Goal: Task Accomplishment & Management: Use online tool/utility

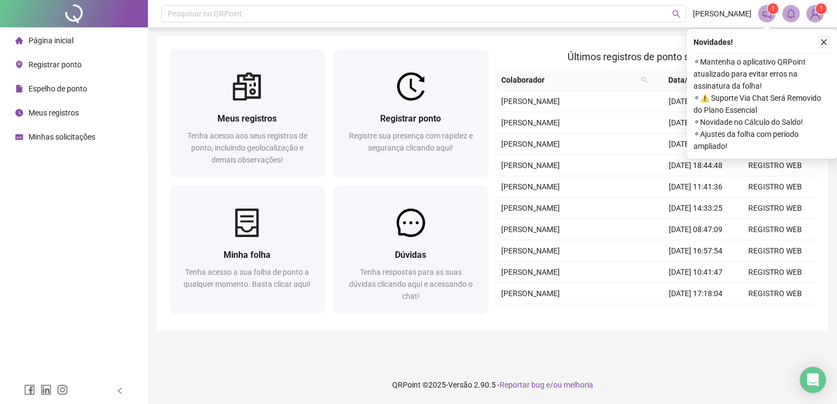
click at [828, 39] on button "button" at bounding box center [824, 42] width 13 height 13
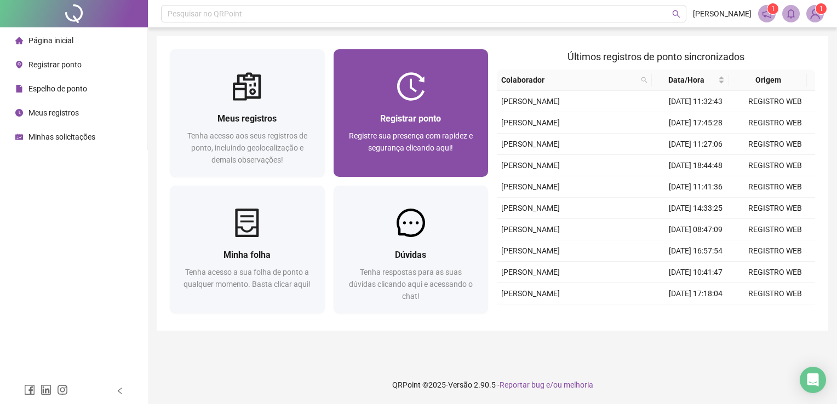
click at [425, 136] on span "Registre sua presença com rapidez e segurança clicando aqui!" at bounding box center [411, 142] width 124 height 21
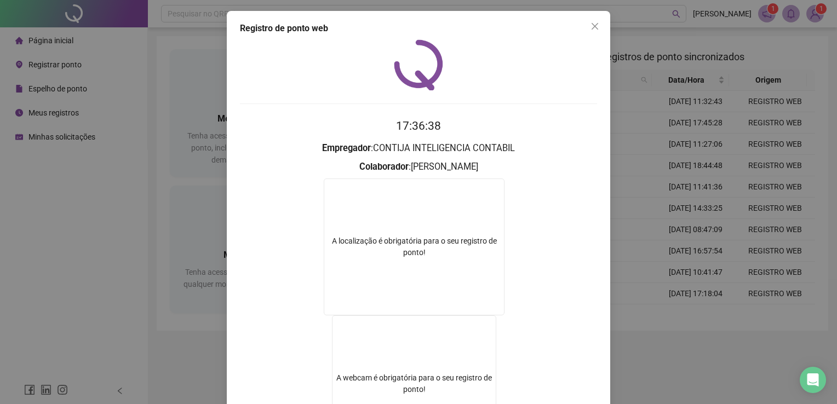
click at [644, 285] on div "Registro de ponto web 17:36:38 Empregador : CONTIJA INTELIGENCIA CONTABIL Colab…" at bounding box center [418, 202] width 837 height 404
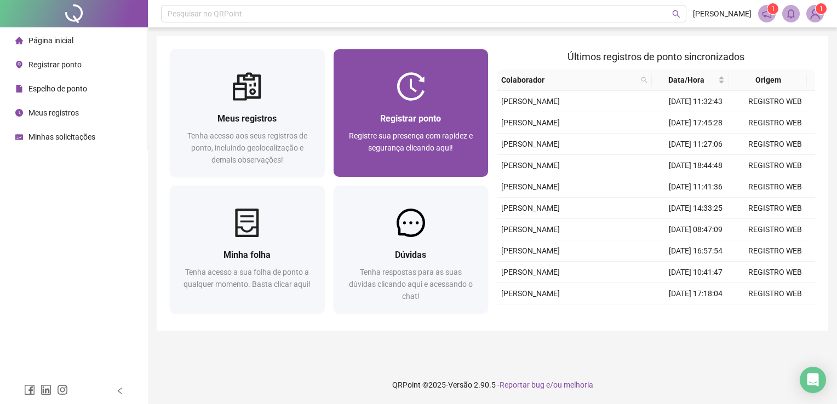
click at [471, 142] on div "Registre sua presença com rapidez e segurança clicando aqui!" at bounding box center [411, 148] width 129 height 36
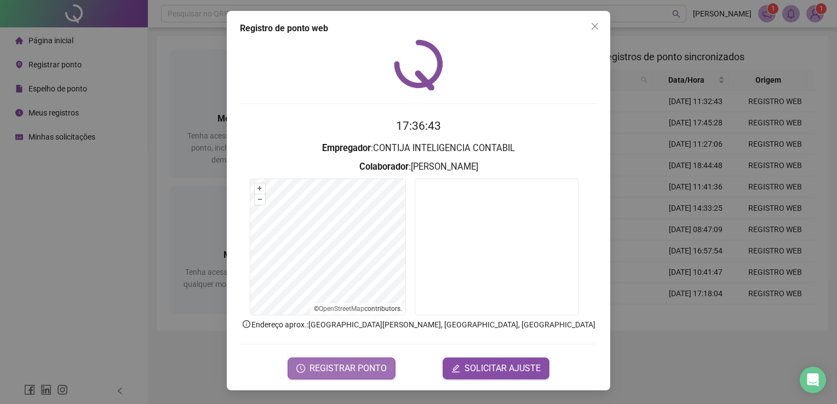
click at [374, 367] on span "REGISTRAR PONTO" at bounding box center [348, 368] width 77 height 13
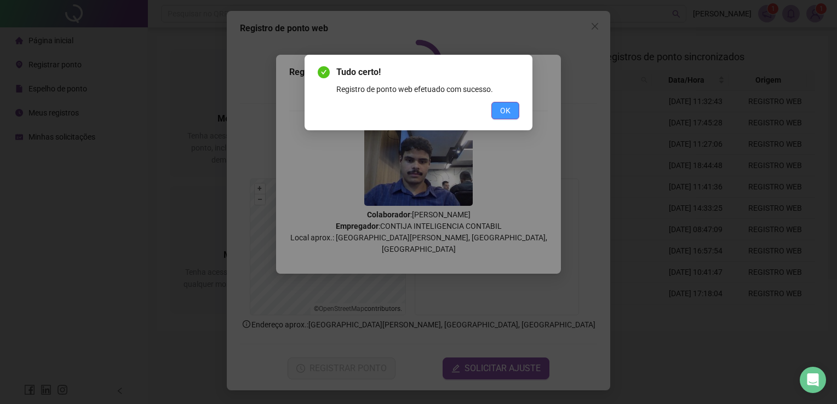
click at [511, 109] on span "OK" at bounding box center [505, 111] width 10 height 12
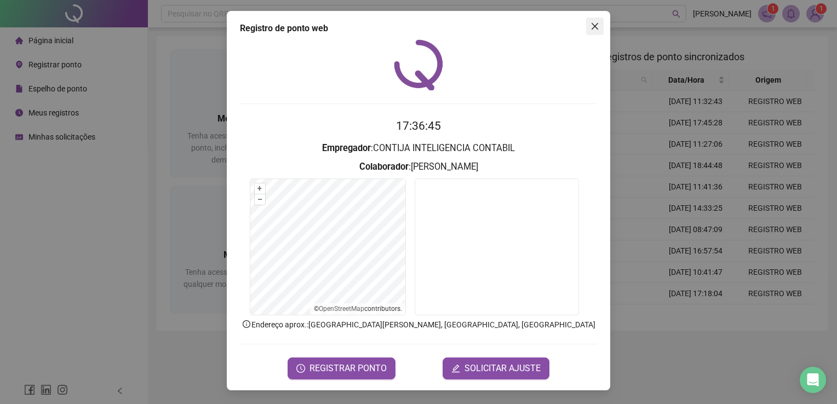
click at [593, 34] on button "Close" at bounding box center [595, 27] width 18 height 18
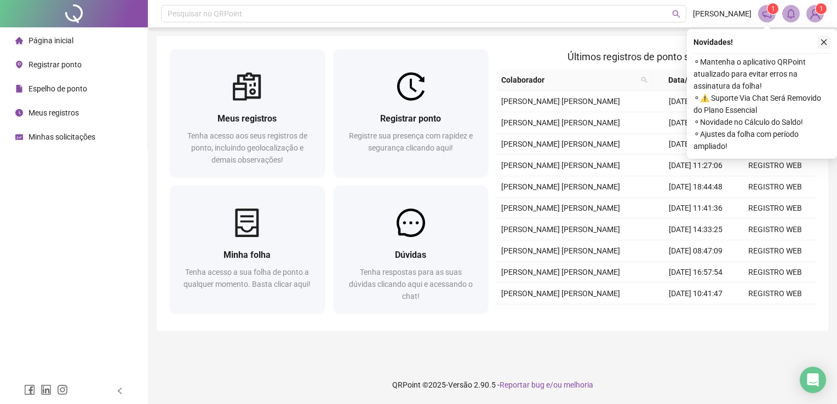
click at [824, 41] on icon "close" at bounding box center [824, 42] width 6 height 6
